Goal: Task Accomplishment & Management: Use online tool/utility

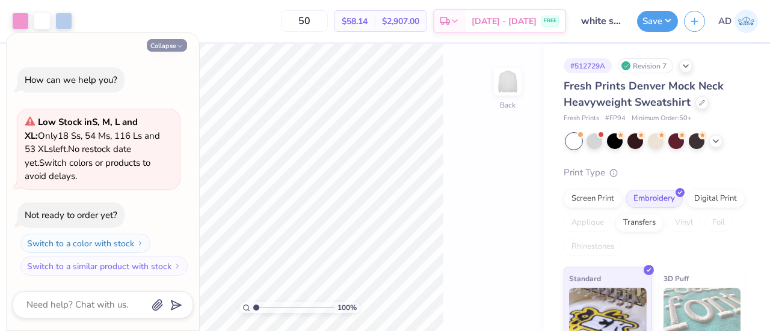
click at [170, 45] on button "Collapse" at bounding box center [167, 45] width 40 height 13
type textarea "x"
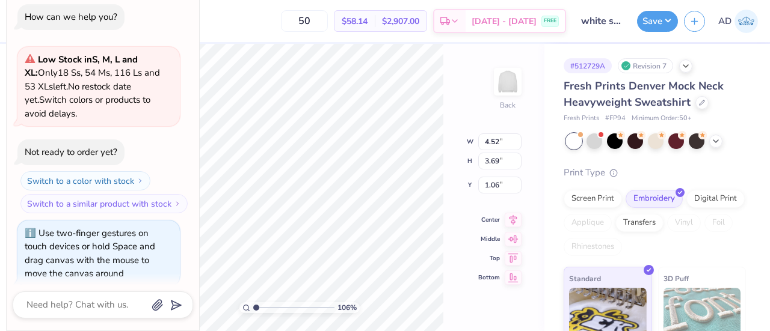
type input "1.05731730014084"
type textarea "x"
type input "1.05731730014084"
type textarea "x"
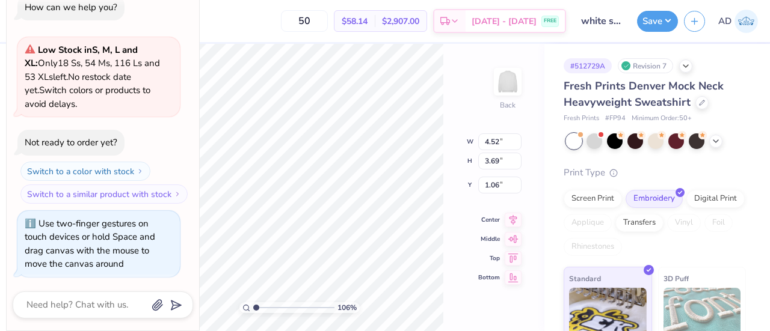
type input "1.05731730014084"
type textarea "x"
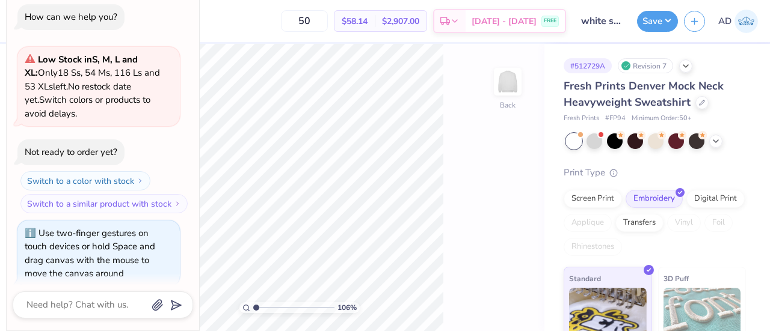
scroll to position [1, 0]
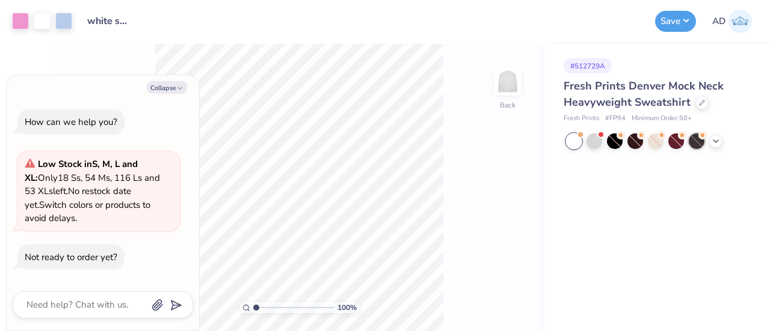
click at [694, 143] on div at bounding box center [697, 142] width 16 height 16
click at [592, 141] on div at bounding box center [595, 140] width 16 height 16
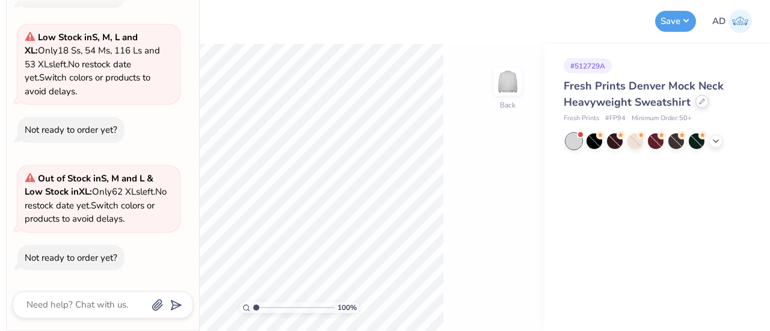
click at [703, 103] on div at bounding box center [701, 101] width 13 height 13
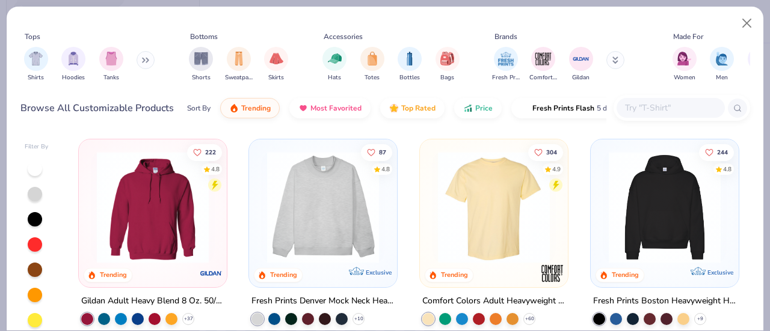
scroll to position [65, 0]
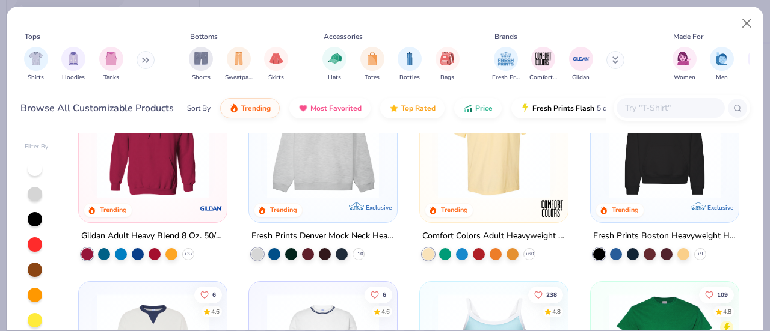
click at [635, 170] on img at bounding box center [665, 143] width 124 height 112
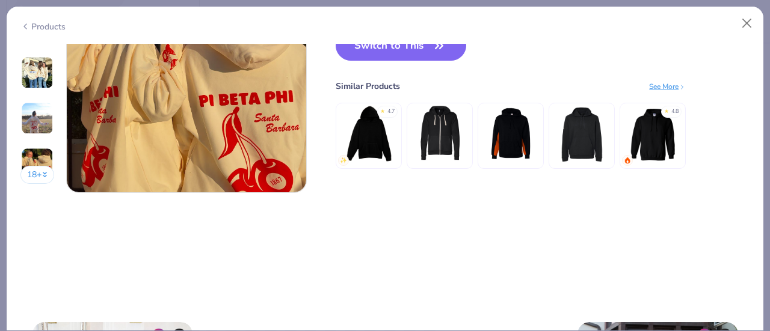
scroll to position [1707, 0]
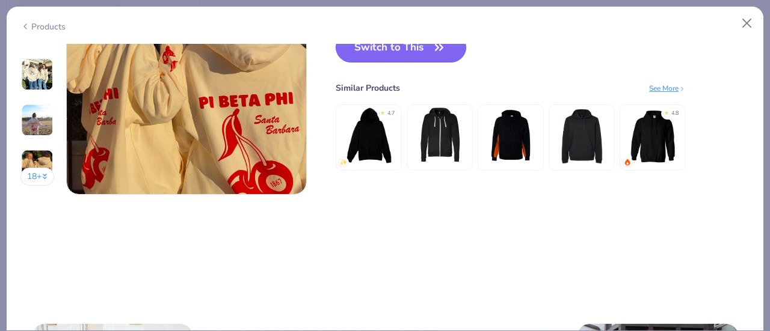
click at [413, 54] on button "Switch to This" at bounding box center [401, 47] width 131 height 30
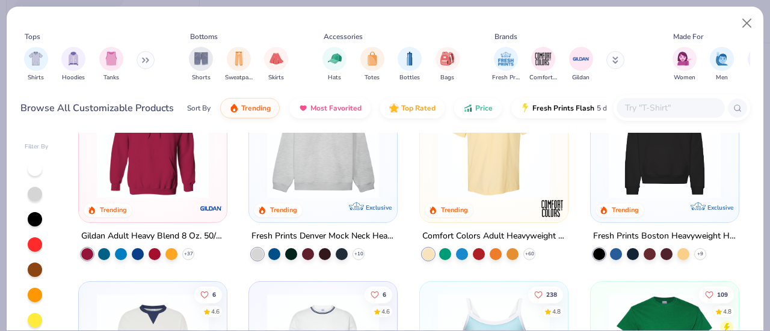
type textarea "x"
